Goal: Navigation & Orientation: Find specific page/section

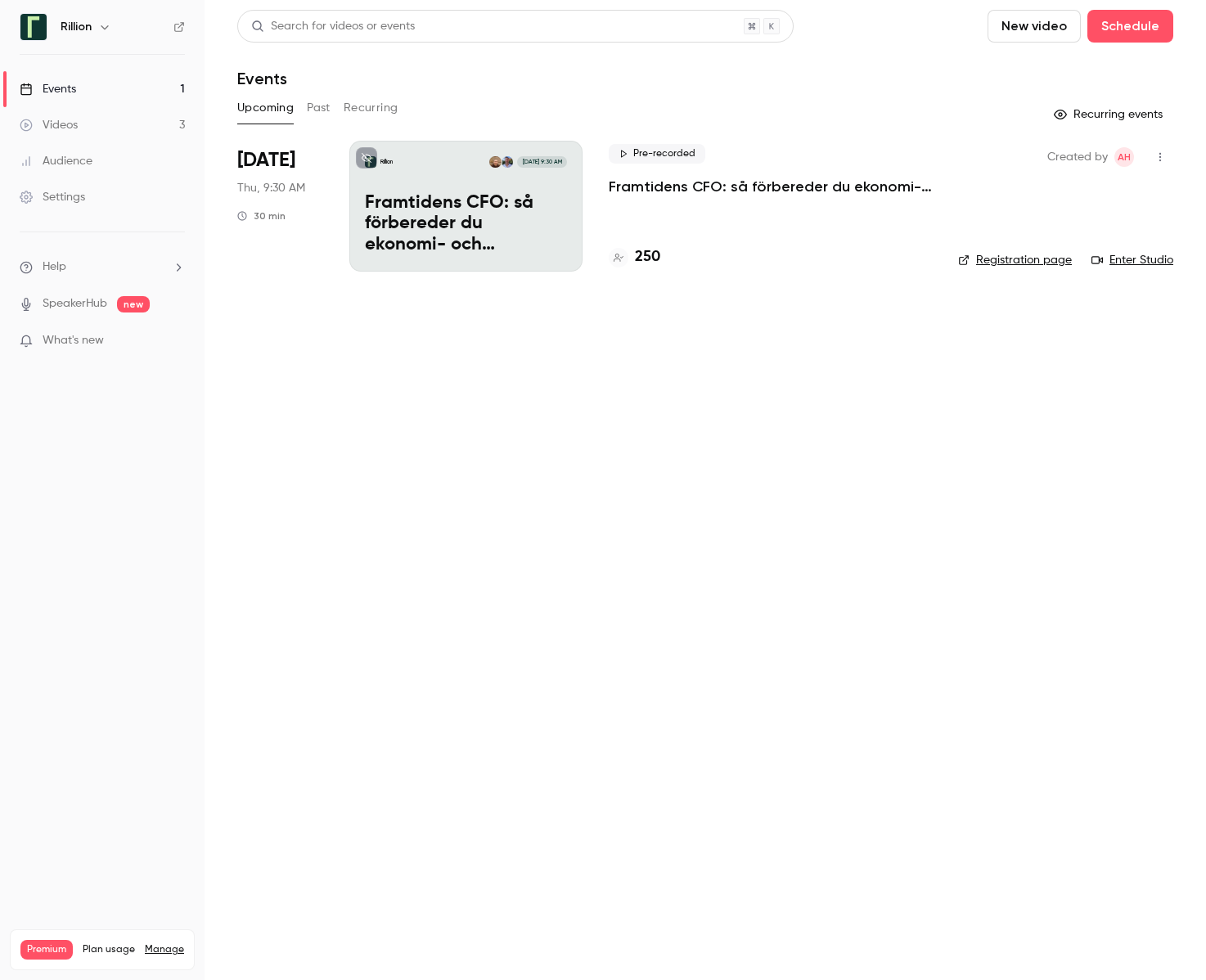
click at [281, 82] on h1 "Events" at bounding box center [262, 78] width 50 height 20
click at [395, 58] on header "Search for videos or events New video Schedule Events" at bounding box center [705, 49] width 936 height 78
click at [686, 181] on p "Framtidens CFO: så förbereder du ekonomi- och finansfunktionen för AI-eran​" at bounding box center [770, 187] width 323 height 20
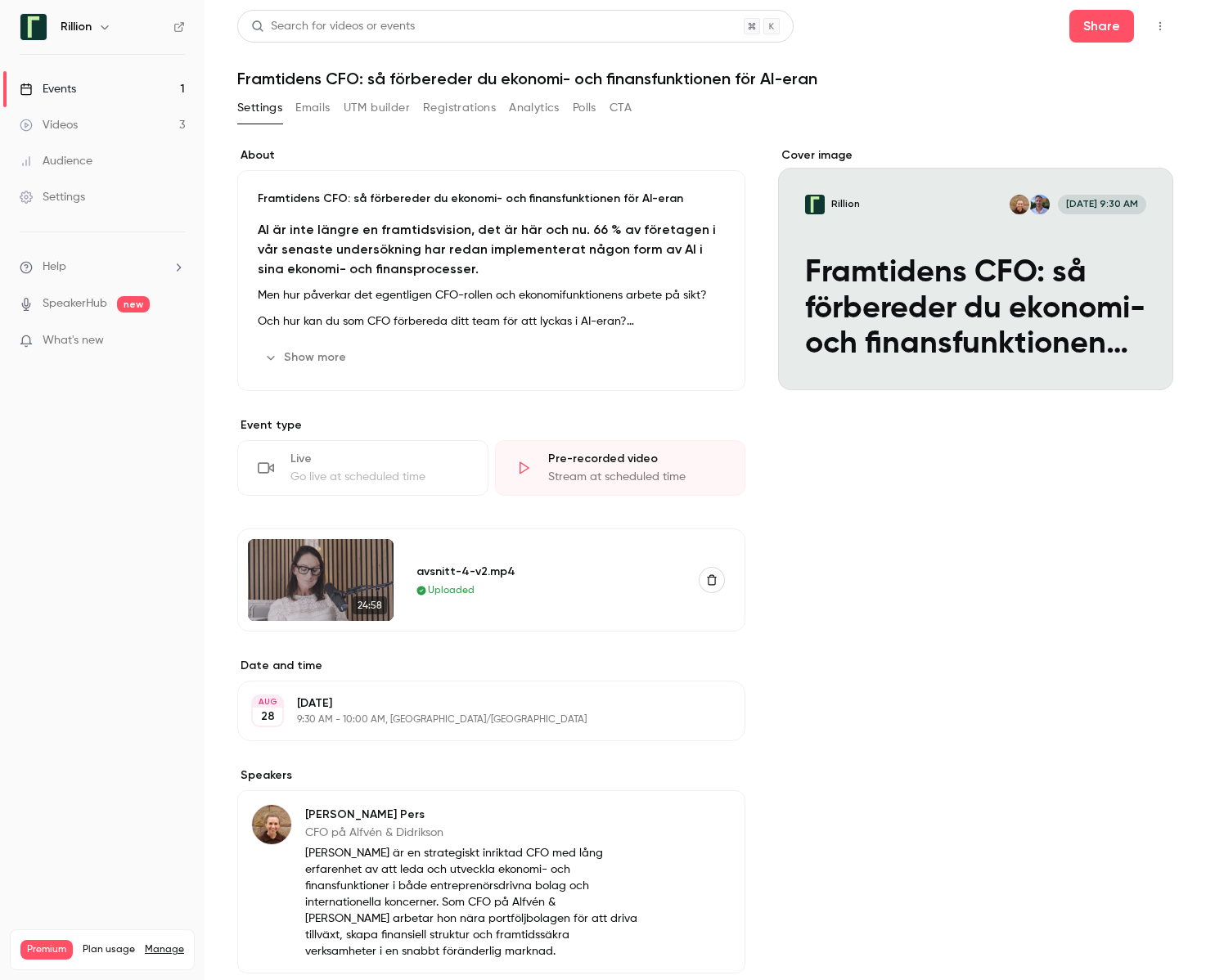
click at [145, 85] on link "Events 1" at bounding box center [102, 88] width 204 height 36
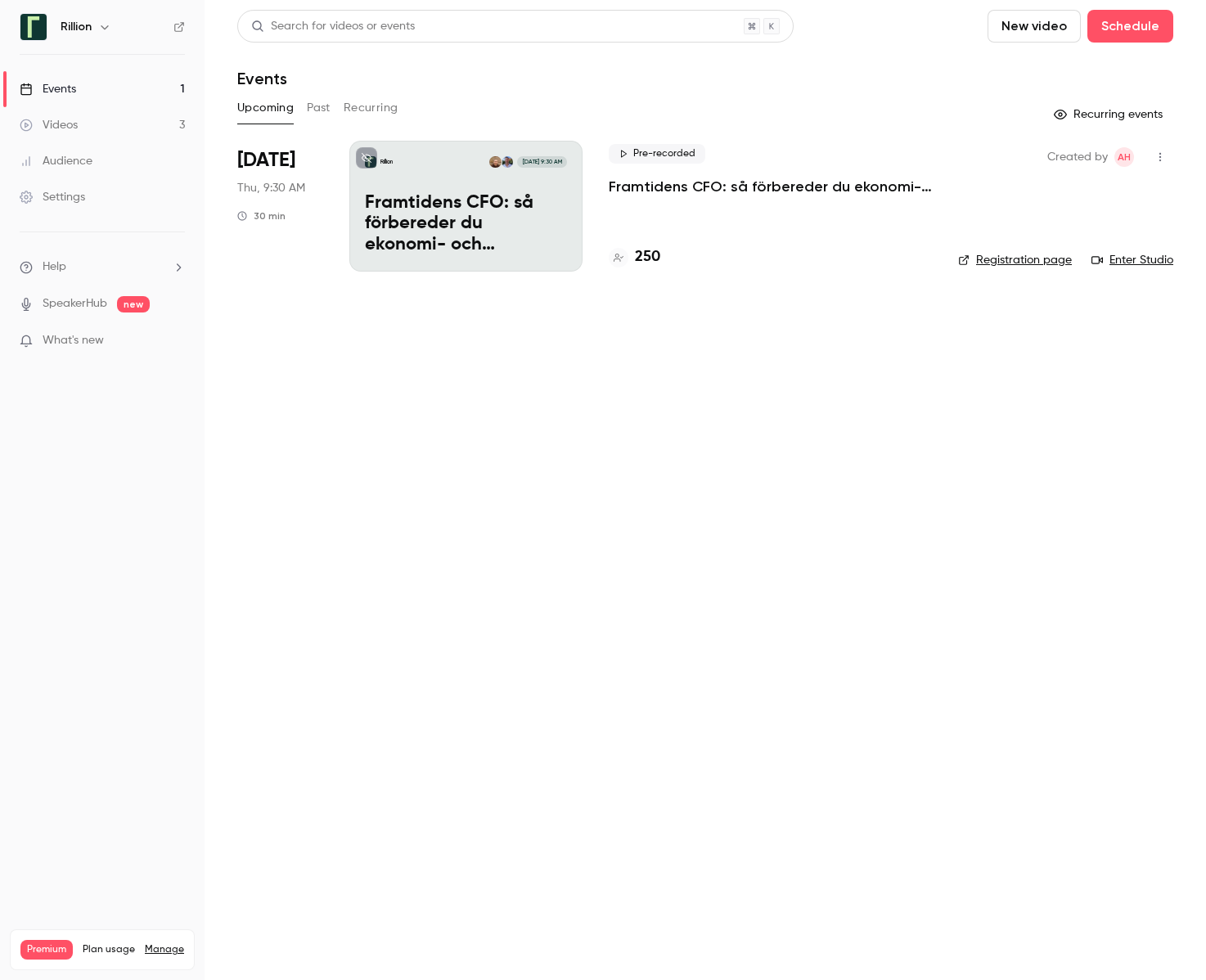
click at [1130, 258] on link "Enter Studio" at bounding box center [1132, 260] width 82 height 16
